Goal: Navigation & Orientation: Find specific page/section

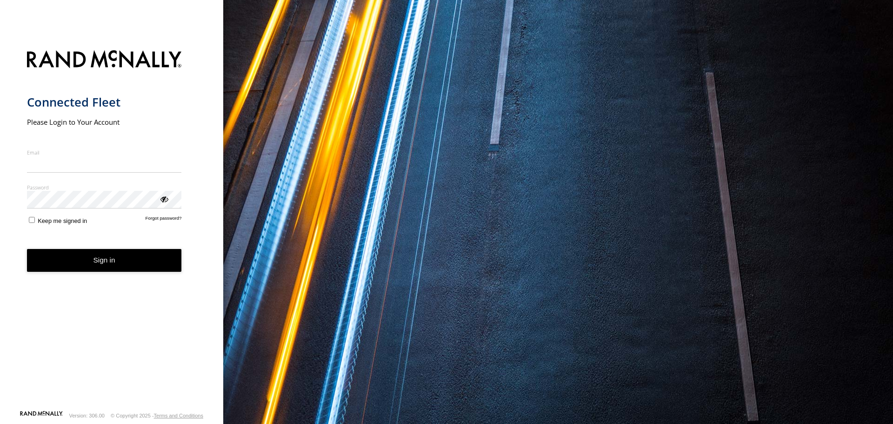
type input "**********"
click at [105, 270] on button "Sign in" at bounding box center [104, 260] width 155 height 23
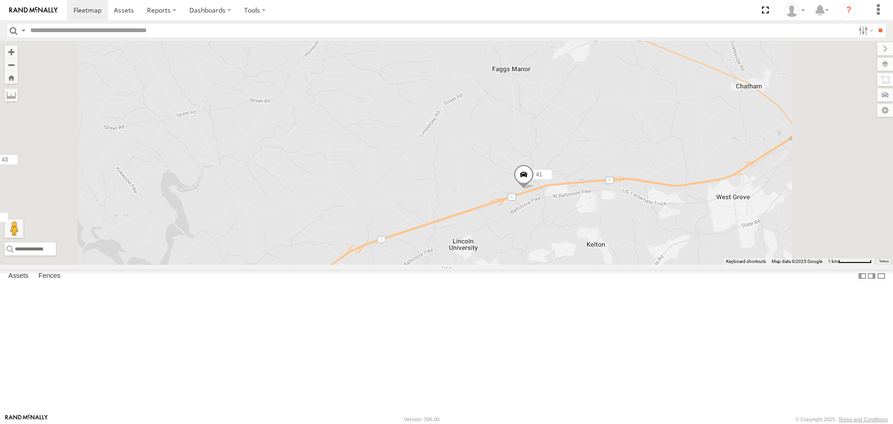
click at [534, 190] on span at bounding box center [523, 177] width 20 height 25
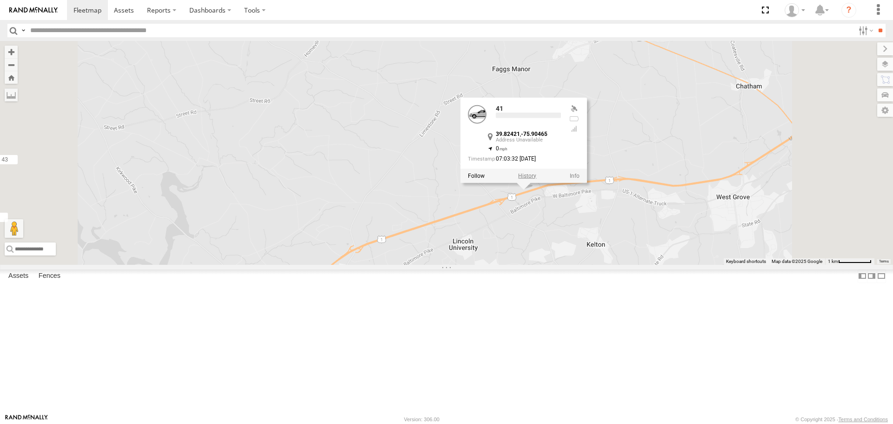
click at [536, 179] on label at bounding box center [527, 175] width 18 height 7
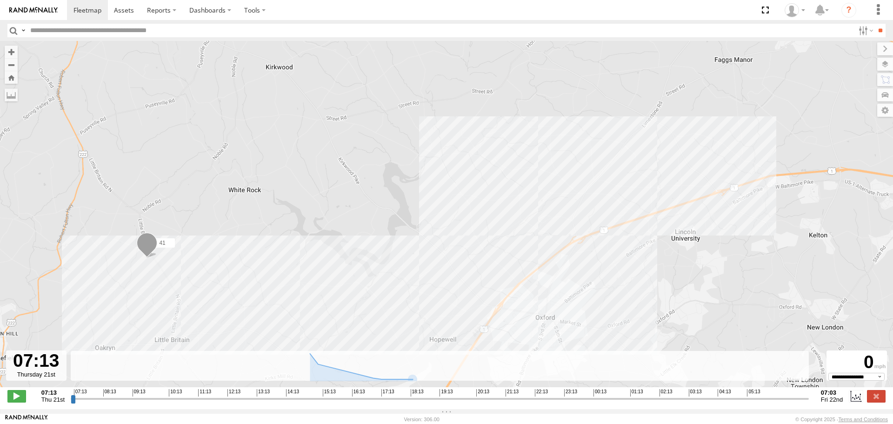
click at [808, 402] on input "range" at bounding box center [440, 398] width 738 height 9
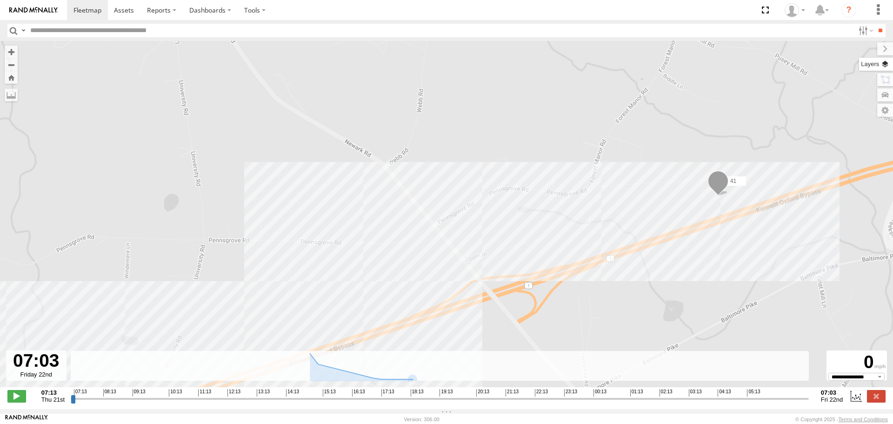
click at [887, 61] on label at bounding box center [876, 64] width 34 height 13
click at [0, 0] on span "Basemaps" at bounding box center [0, 0] width 0 height 0
click at [0, 0] on span "Satellite + Roadmap" at bounding box center [0, 0] width 0 height 0
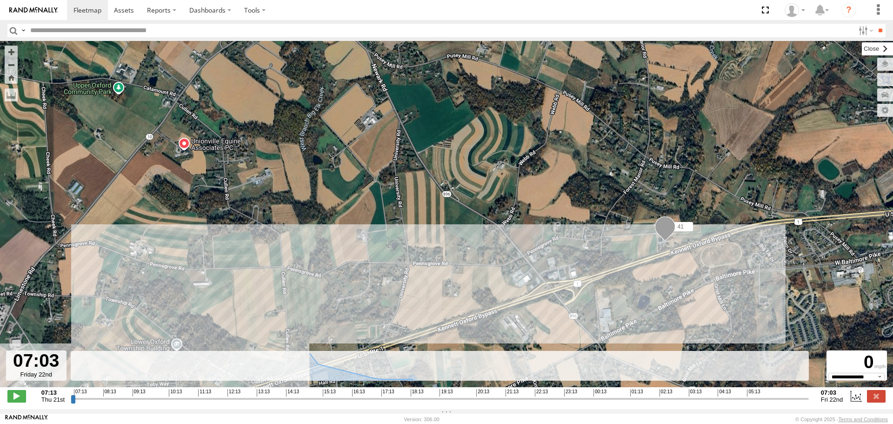
click at [862, 47] on label at bounding box center [877, 48] width 31 height 13
click at [877, 400] on label at bounding box center [876, 396] width 19 height 12
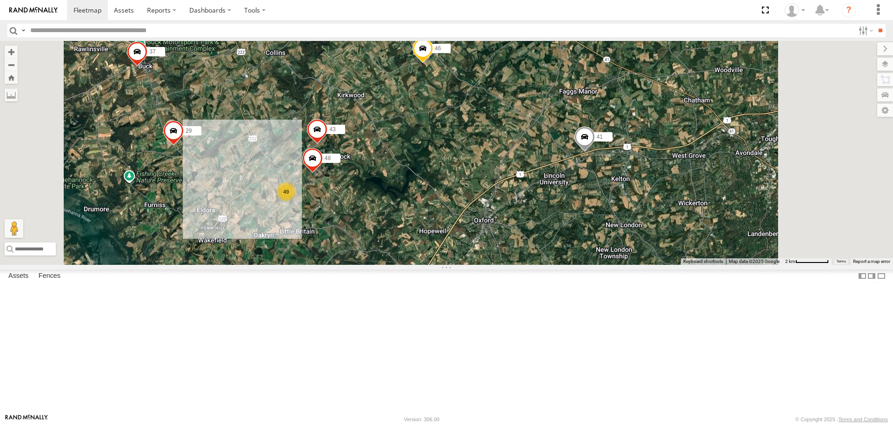
drag, startPoint x: 732, startPoint y: 339, endPoint x: 738, endPoint y: 237, distance: 102.0
click at [737, 239] on div "41 46 49 37 47:( 43 29 48" at bounding box center [446, 152] width 893 height 223
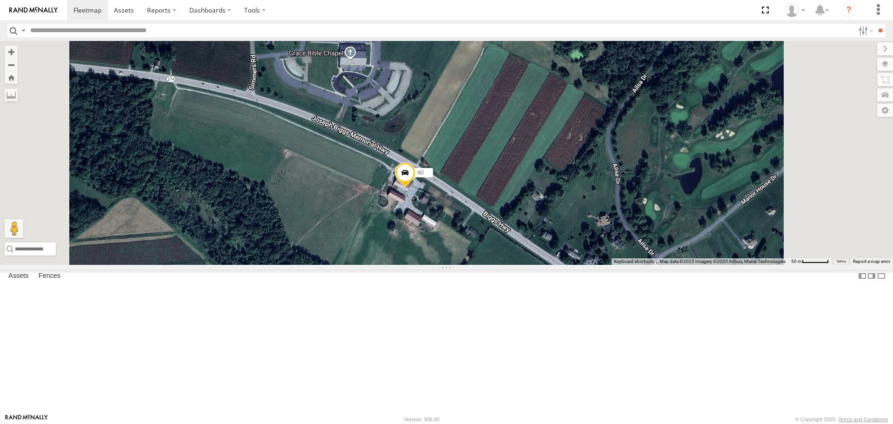
click at [415, 187] on span at bounding box center [405, 174] width 20 height 25
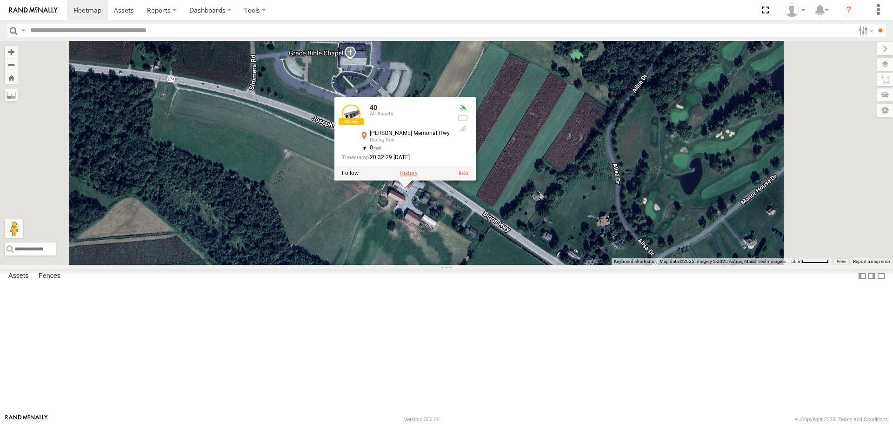
click at [418, 177] on label at bounding box center [408, 173] width 18 height 7
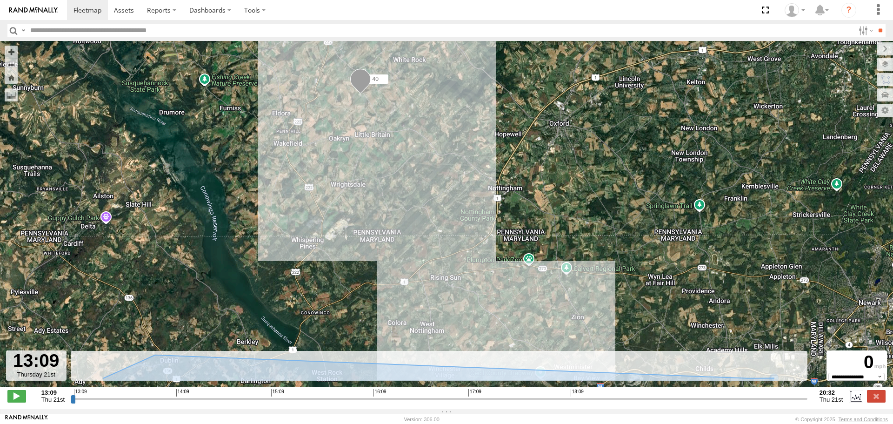
click at [805, 403] on input "range" at bounding box center [439, 398] width 736 height 9
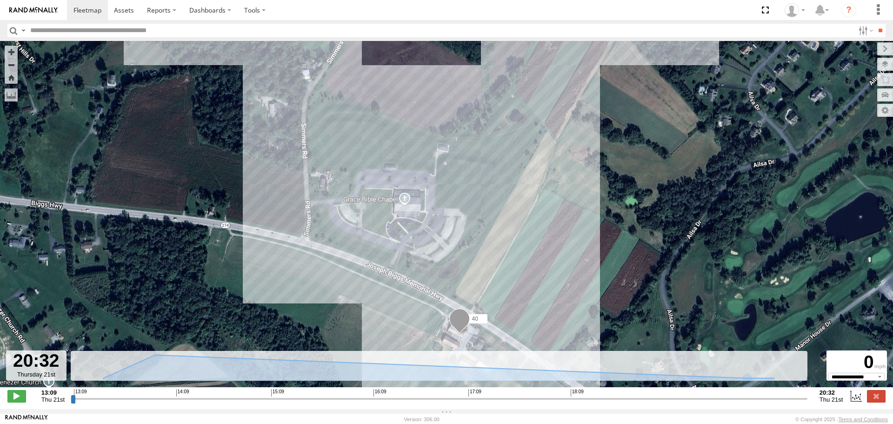
drag, startPoint x: 616, startPoint y: 186, endPoint x: 563, endPoint y: 298, distance: 123.7
click at [570, 290] on div "40" at bounding box center [446, 219] width 893 height 356
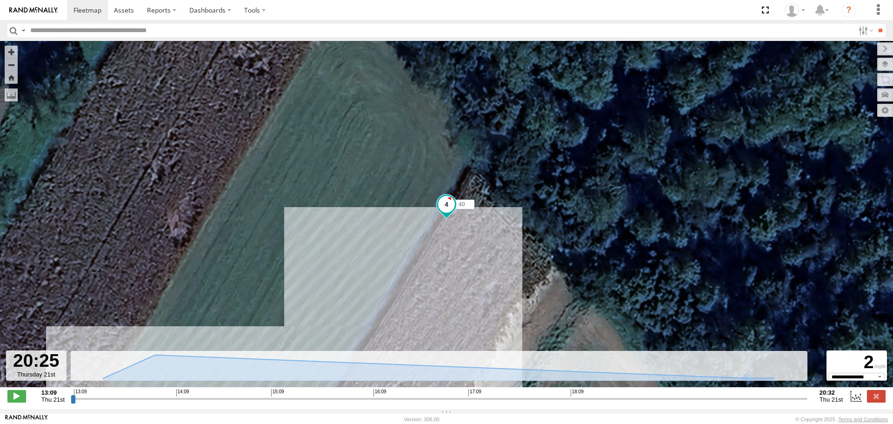
type input "**********"
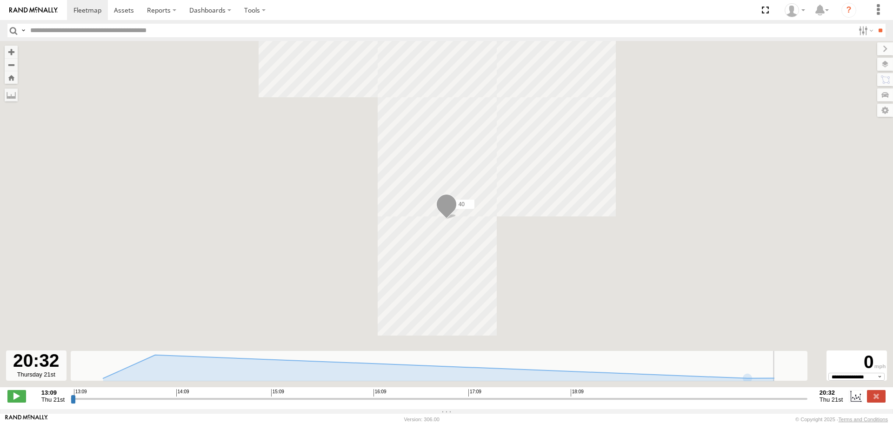
drag, startPoint x: 806, startPoint y: 404, endPoint x: 816, endPoint y: 402, distance: 10.8
click at [807, 402] on input "range" at bounding box center [439, 398] width 736 height 9
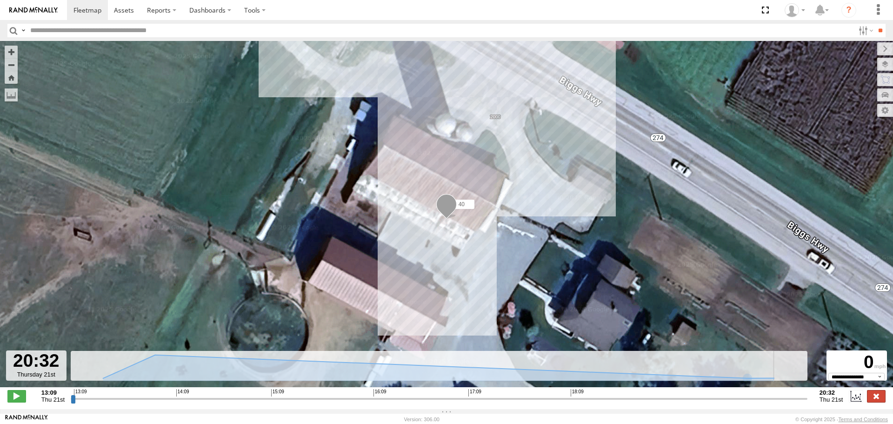
click at [874, 396] on label at bounding box center [876, 396] width 19 height 12
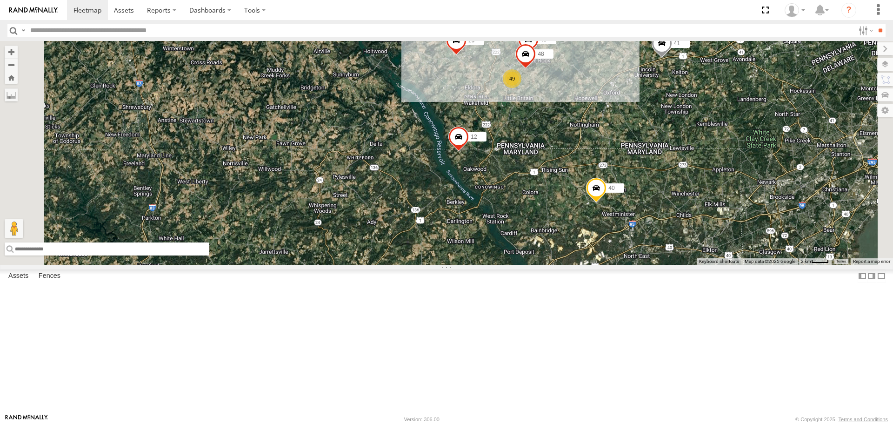
click at [209, 255] on input "text" at bounding box center [107, 248] width 205 height 13
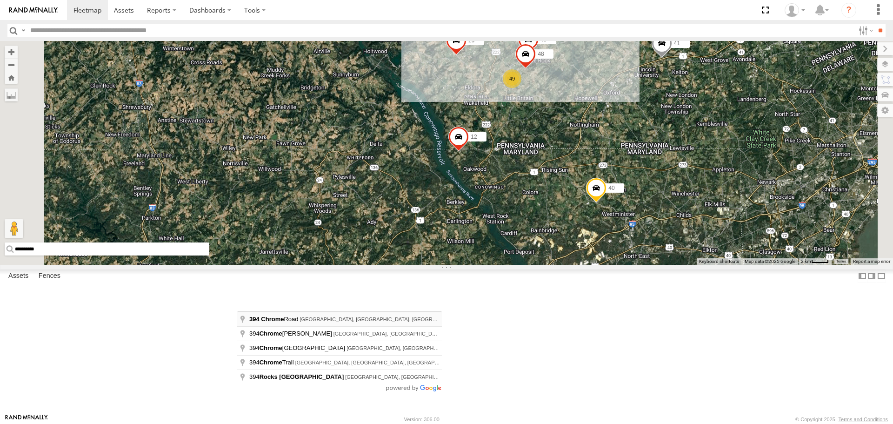
type input "**********"
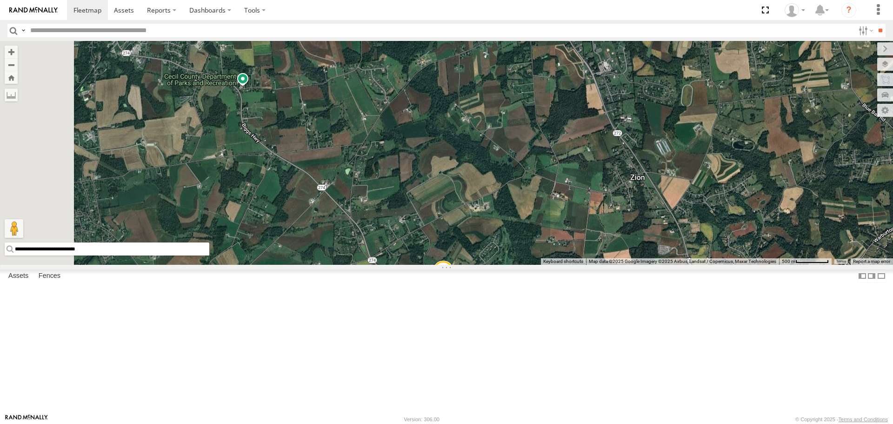
drag, startPoint x: 548, startPoint y: 261, endPoint x: 642, endPoint y: 190, distance: 118.1
click at [642, 190] on div "40 12 44 37 43 46 43 29 41 48" at bounding box center [446, 152] width 893 height 223
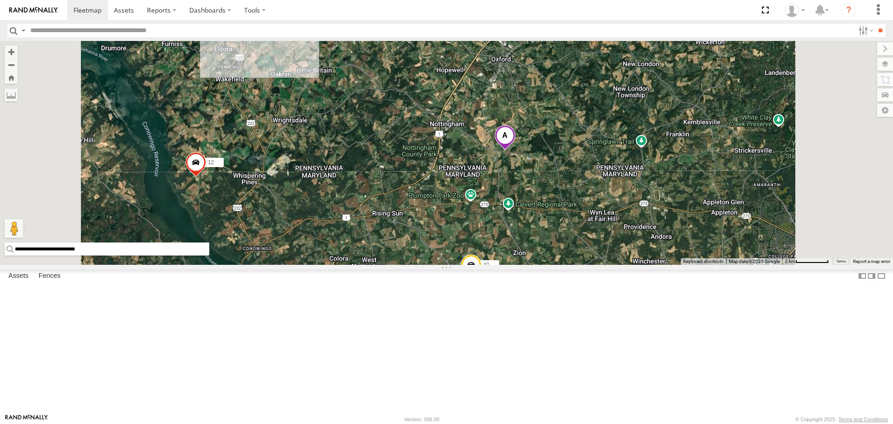
drag, startPoint x: 643, startPoint y: 308, endPoint x: 642, endPoint y: 286, distance: 22.4
click at [642, 264] on div "41 07 42:) 40 44 43 30 12 37 46 47:( 29 49 43 48" at bounding box center [446, 152] width 893 height 223
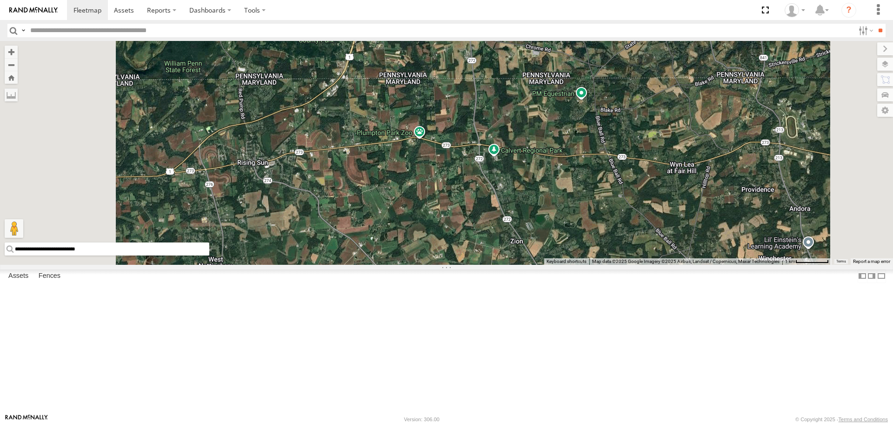
drag, startPoint x: 647, startPoint y: 323, endPoint x: 656, endPoint y: 168, distance: 155.1
click at [655, 185] on div "41 07 42:) 40 44 43 30 12 37 46 47:( 29 43 48" at bounding box center [446, 152] width 893 height 223
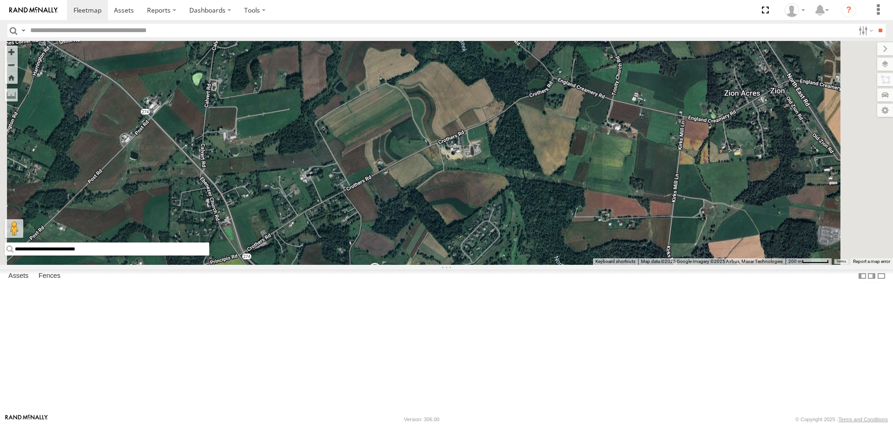
drag, startPoint x: 596, startPoint y: 233, endPoint x: 633, endPoint y: 244, distance: 37.8
click at [633, 244] on div "41 07 42:) 40 44 43 30 12 37 46 47:( 29 43 48" at bounding box center [446, 152] width 893 height 223
